Goal: Task Accomplishment & Management: Complete application form

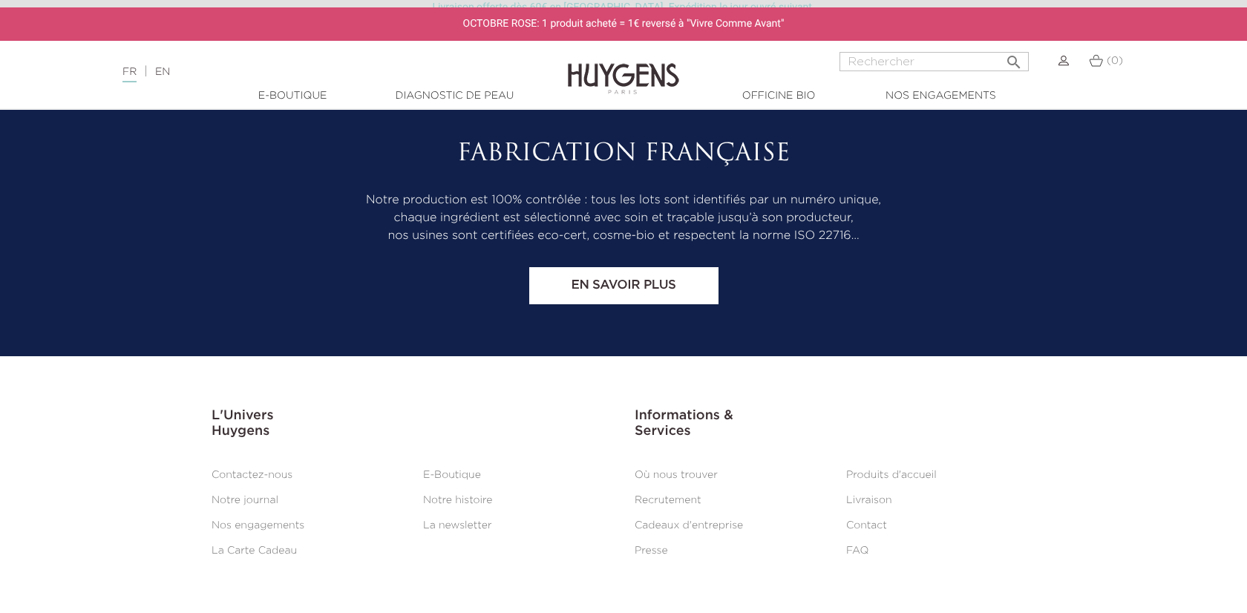
scroll to position [6203, 0]
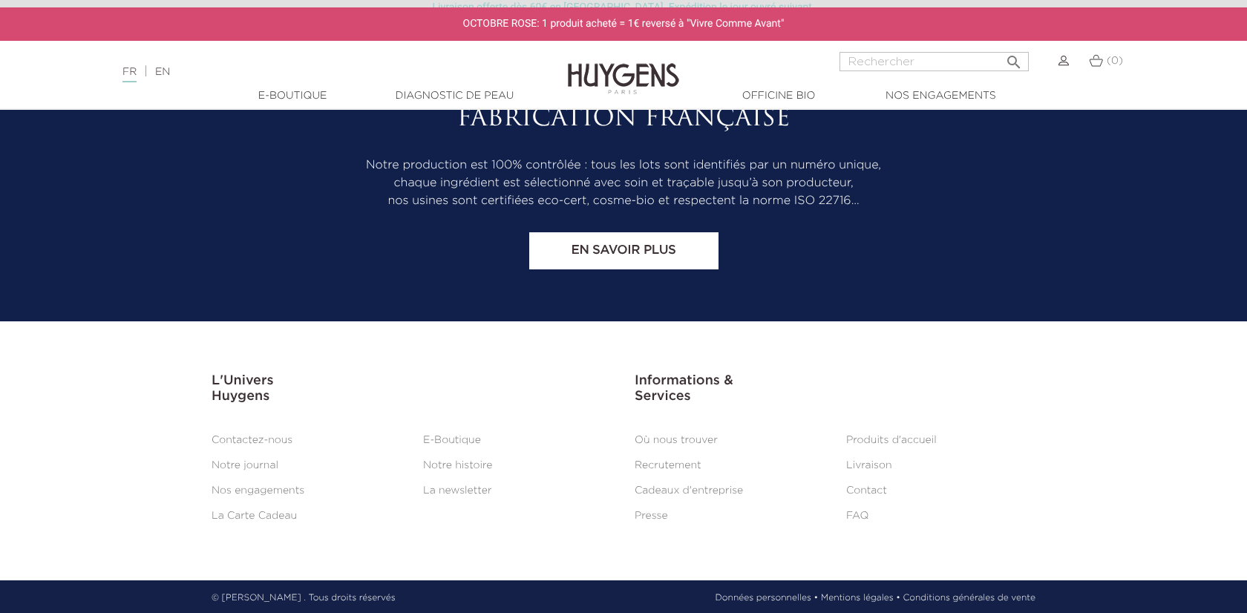
click at [675, 460] on link "Recrutement" at bounding box center [668, 465] width 67 height 10
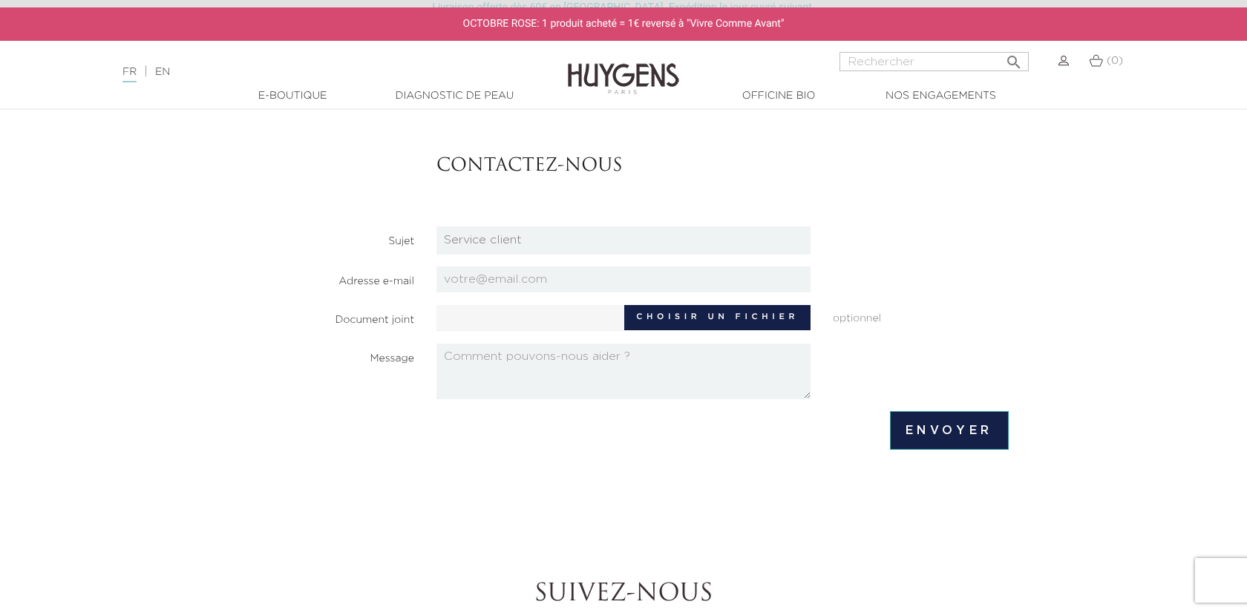
scroll to position [140, 0]
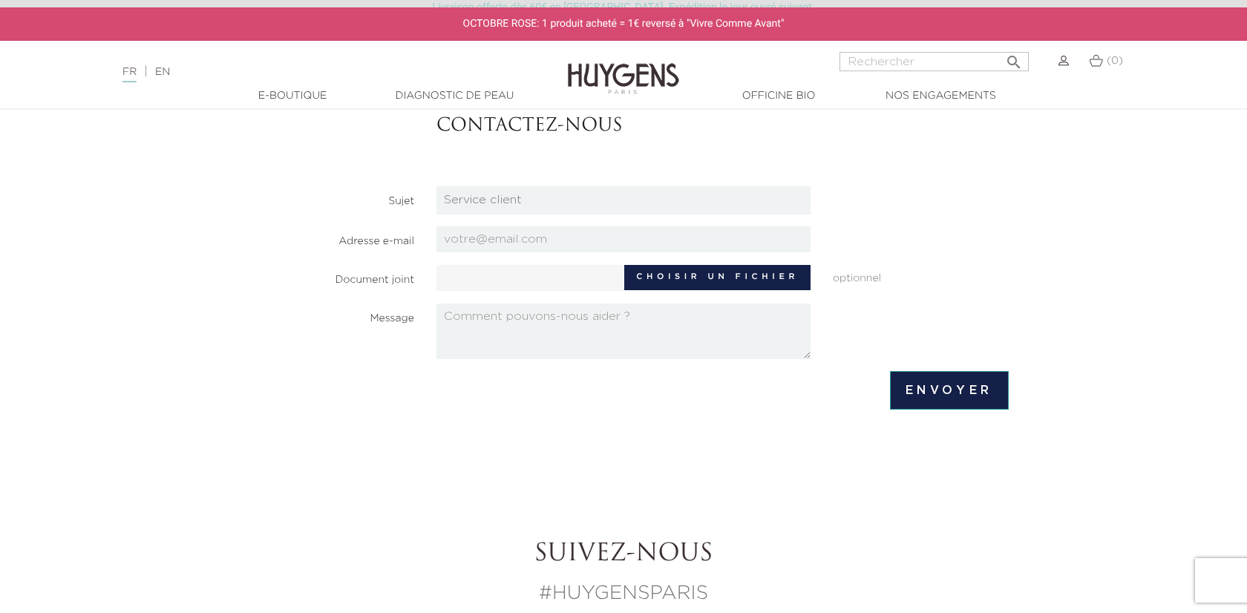
click at [573, 197] on select "Candidatures Boutiques Candidatures Siège Partenariats Relations Presse Service…" at bounding box center [623, 200] width 374 height 28
select select "3"
click at [436, 186] on select "Candidatures Boutiques Candidatures Siège Partenariats Relations Presse Service…" at bounding box center [623, 200] width 374 height 28
click at [501, 240] on input "email" at bounding box center [623, 239] width 374 height 26
type input "aminata.kossibale@outlook.fr"
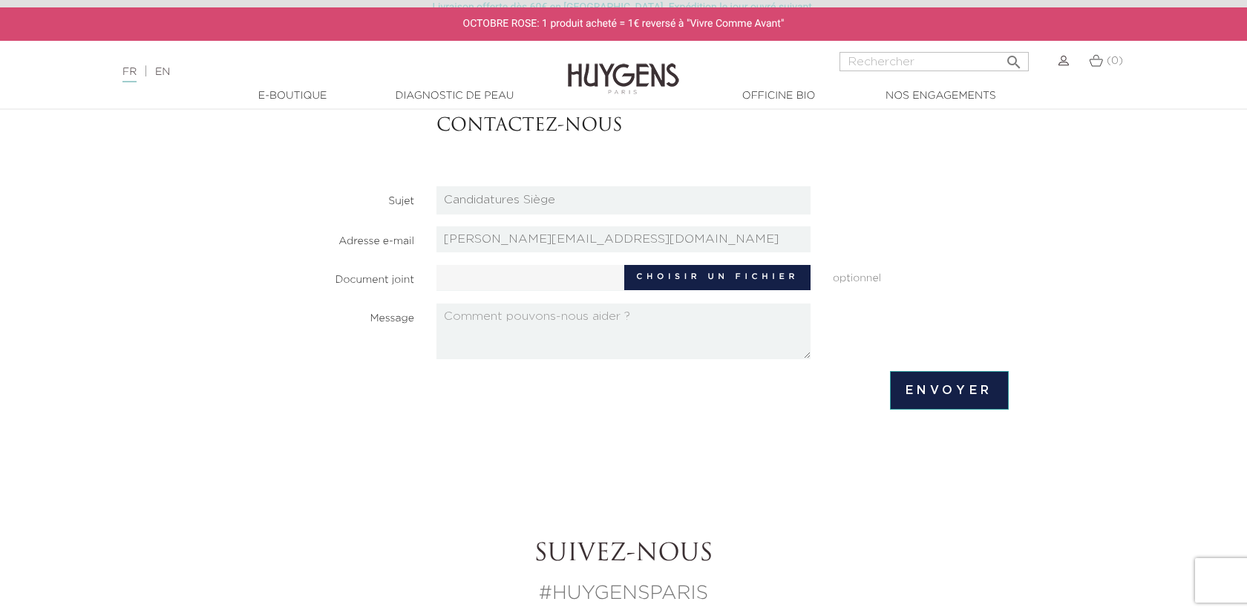
click at [629, 336] on textarea at bounding box center [623, 332] width 374 height 56
paste textarea "Bonjour, Je vous écris car j'aimerai avoir une information. En effet, je suis à…"
type textarea "Bonjour, Je vous écris car j'aimerai avoir une information. En effet, je suis à…"
click at [713, 273] on label "Choisir un fichier" at bounding box center [717, 277] width 186 height 25
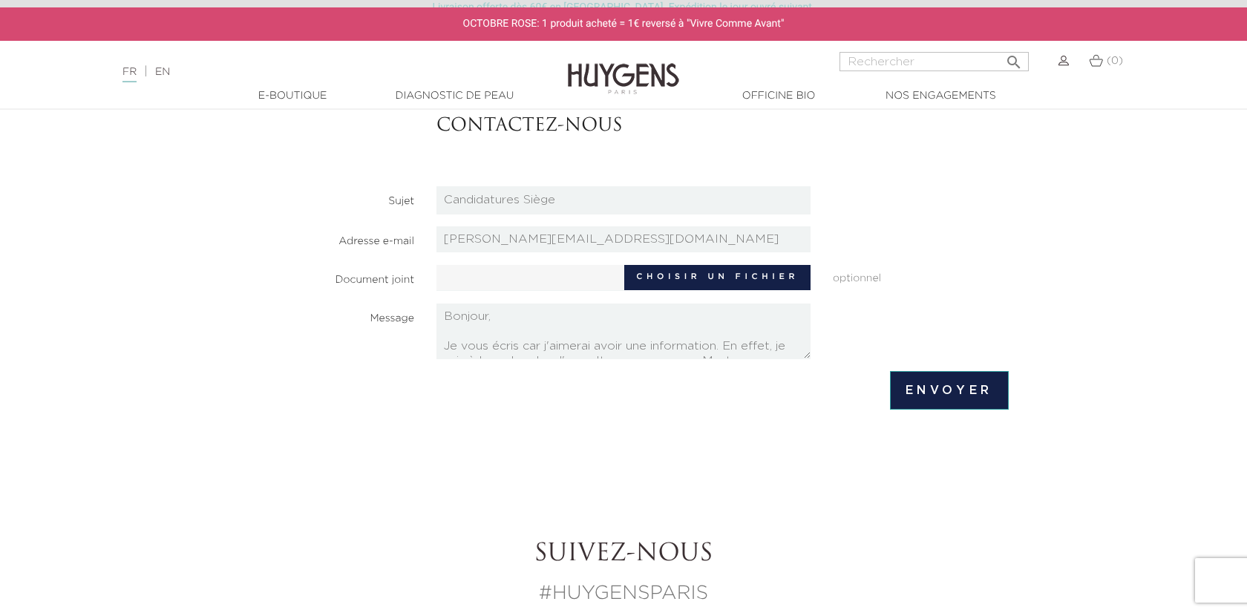
click at [713, 273] on input "Choisir un fichier" at bounding box center [575, 276] width 278 height 22
type input "C:\fakepath\CV_FINAL_AMINATA_1_.pdf"
type input "CV_FINAL_AMINATA_1_.pdf"
click at [630, 336] on textarea "Bonjour, Je vous écris car j'aimerai avoir une information. En effet, je suis à…" at bounding box center [623, 332] width 374 height 56
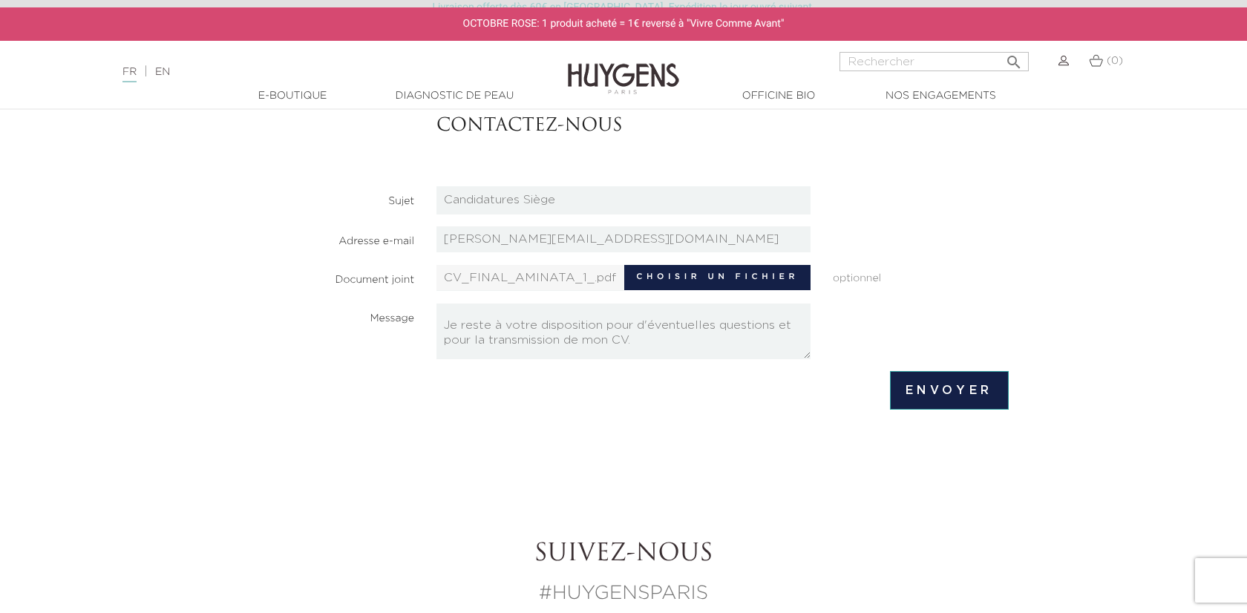
click at [576, 337] on textarea "Bonjour, Je vous écris car j'aimerai avoir une information. En effet, je suis à…" at bounding box center [623, 332] width 374 height 56
type textarea "Bonjour, Je vous écris car j'aimerai avoir une information. En effet, je suis à…"
click at [954, 393] on input "Envoyer" at bounding box center [949, 390] width 119 height 39
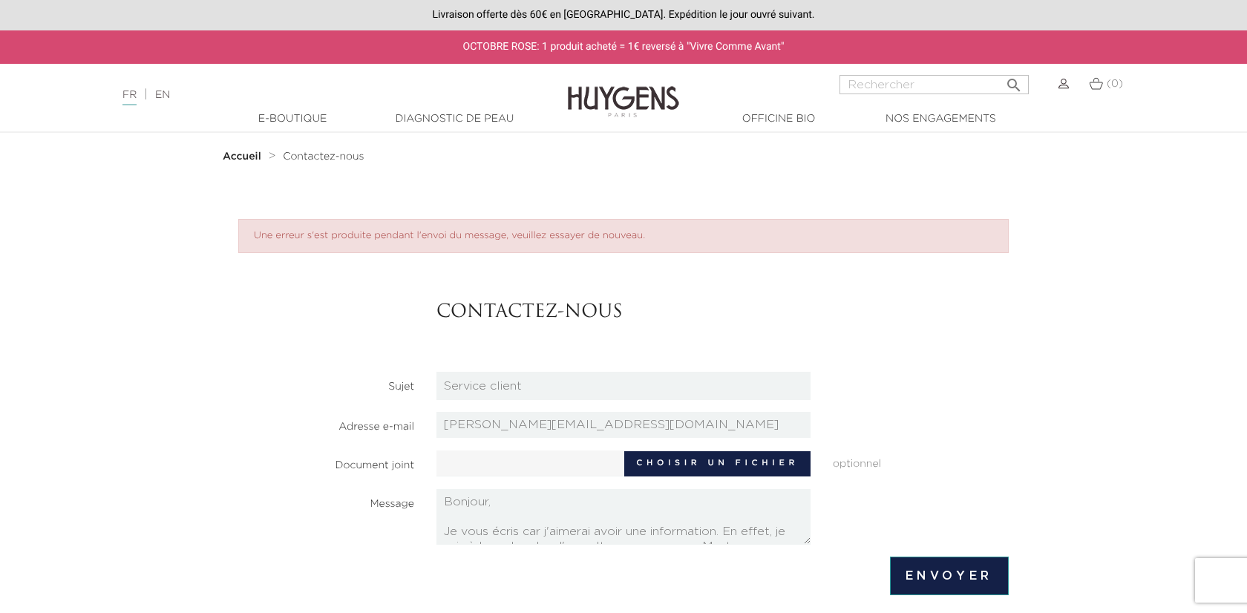
click at [731, 471] on label "Choisir un fichier" at bounding box center [717, 463] width 186 height 25
click at [714, 471] on input "Choisir un fichier" at bounding box center [575, 462] width 278 height 22
type input "C:\fakepath\CV_FINAL_AMINATA_1_.pdf"
type input "CV_FINAL_AMINATA_1_.pdf"
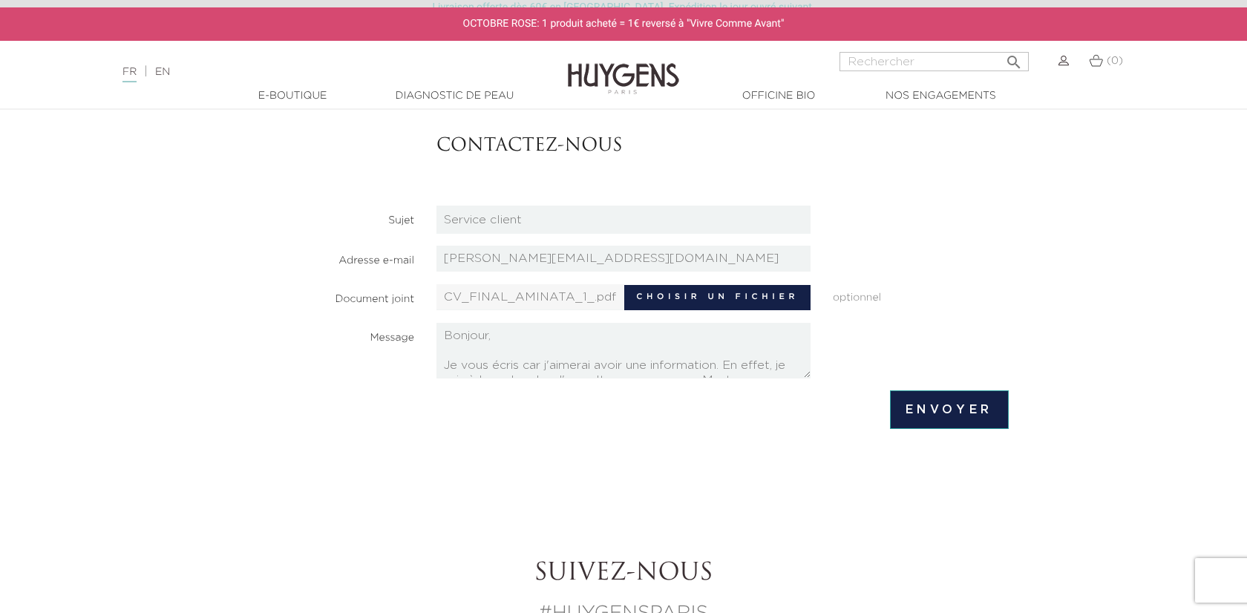
scroll to position [168, 0]
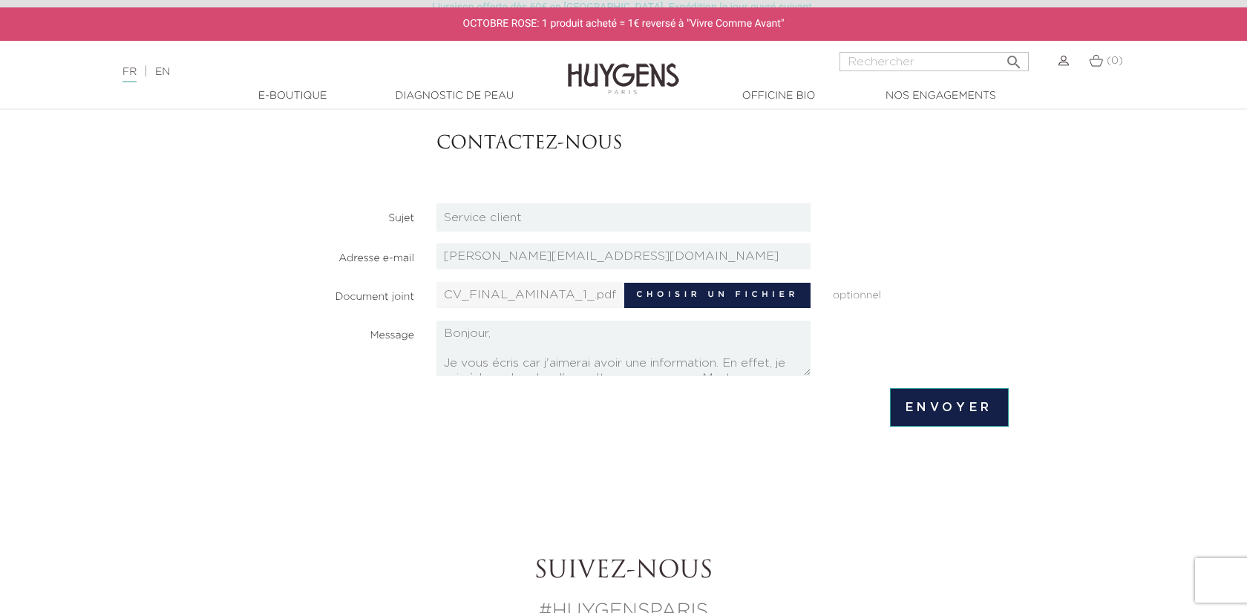
click at [934, 404] on input "Envoyer" at bounding box center [949, 407] width 119 height 39
